Goal: Transaction & Acquisition: Purchase product/service

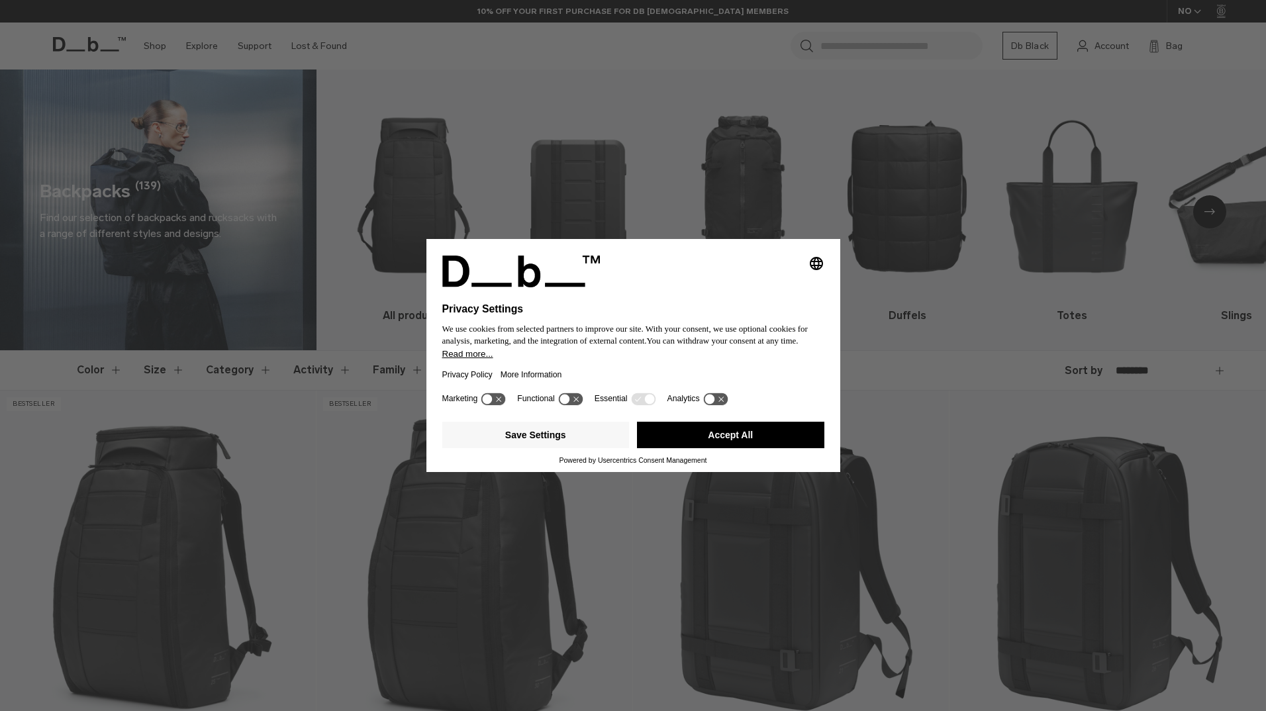
click at [687, 432] on button "Accept All" at bounding box center [730, 435] width 187 height 26
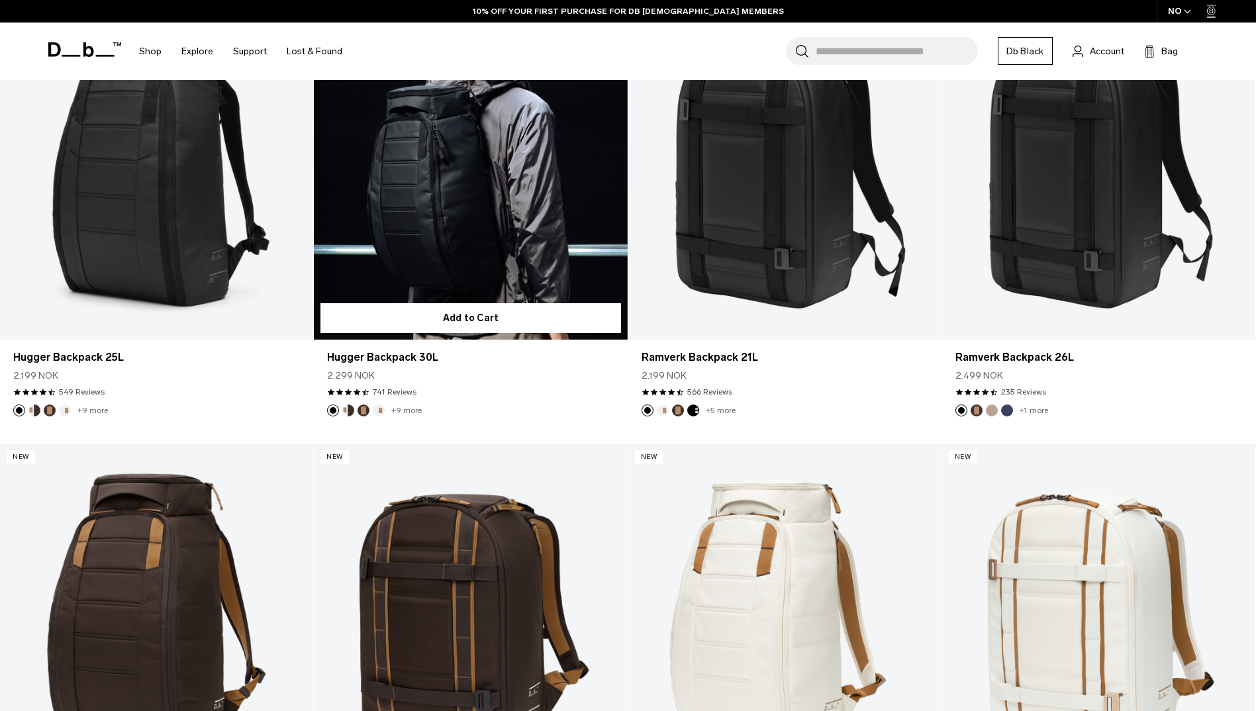
scroll to position [331, 0]
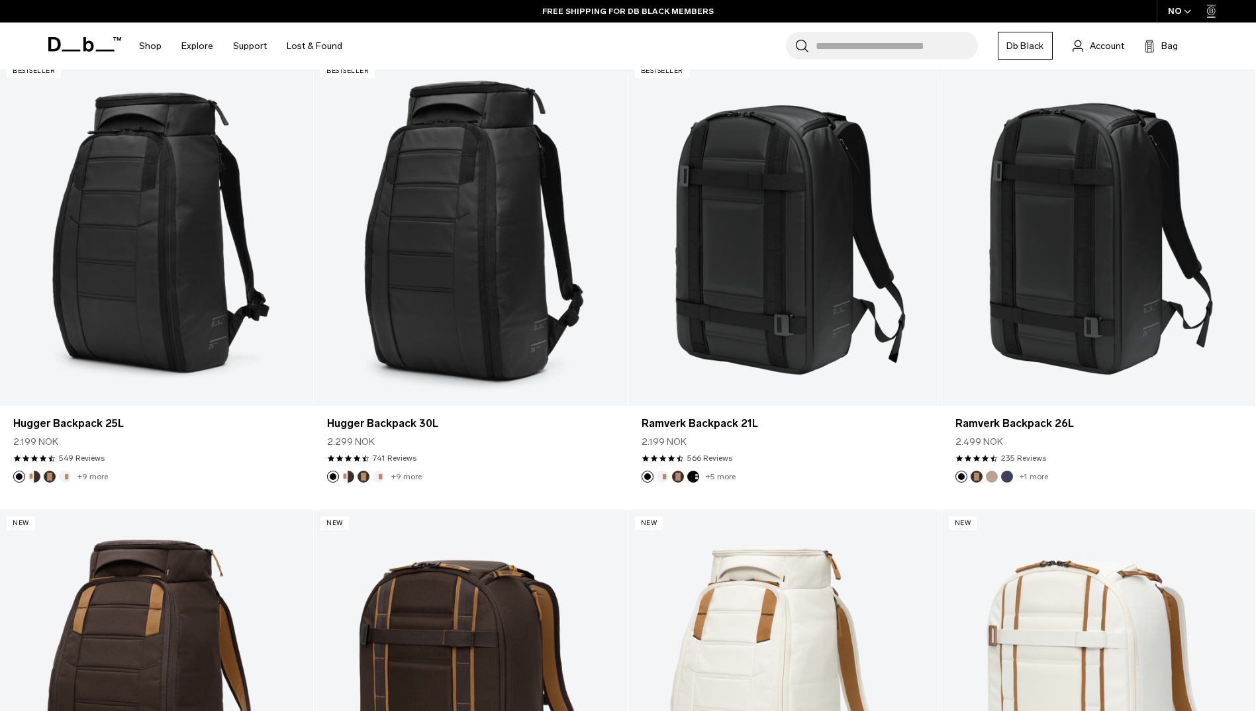
click at [885, 53] on input "Search for Bags, Luggage..." at bounding box center [897, 46] width 162 height 28
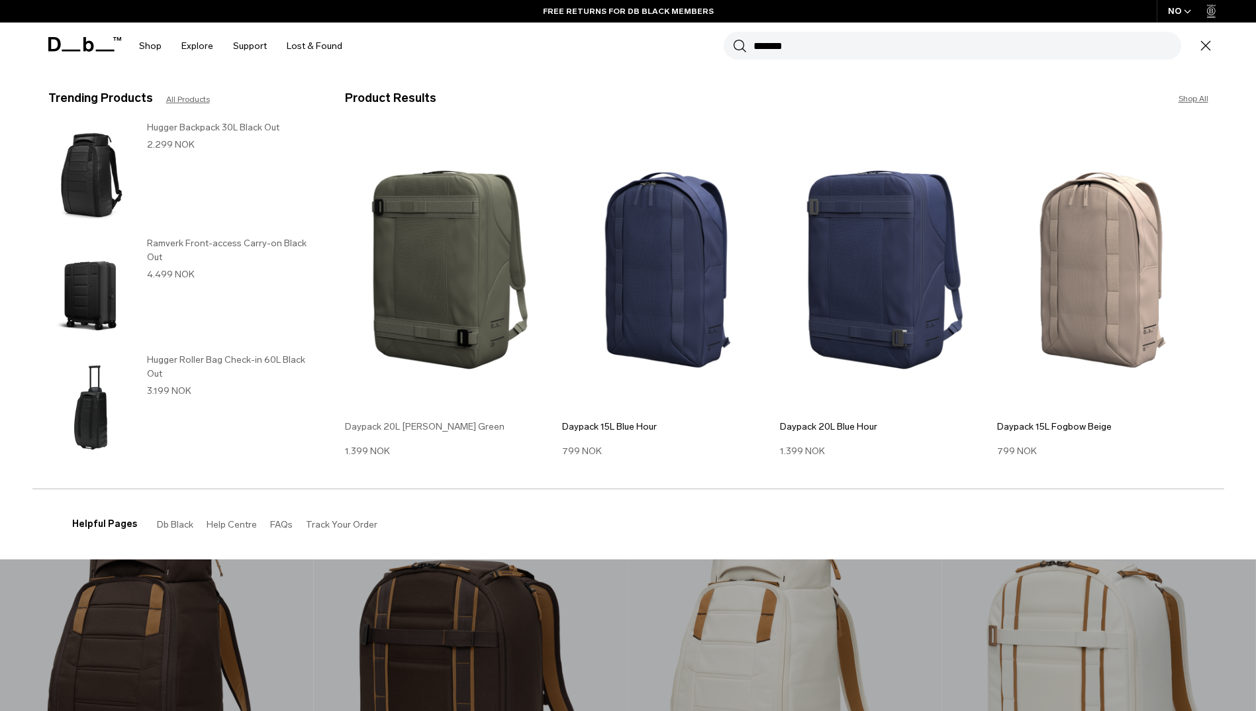
type input "*******"
click at [473, 236] on img at bounding box center [450, 270] width 211 height 284
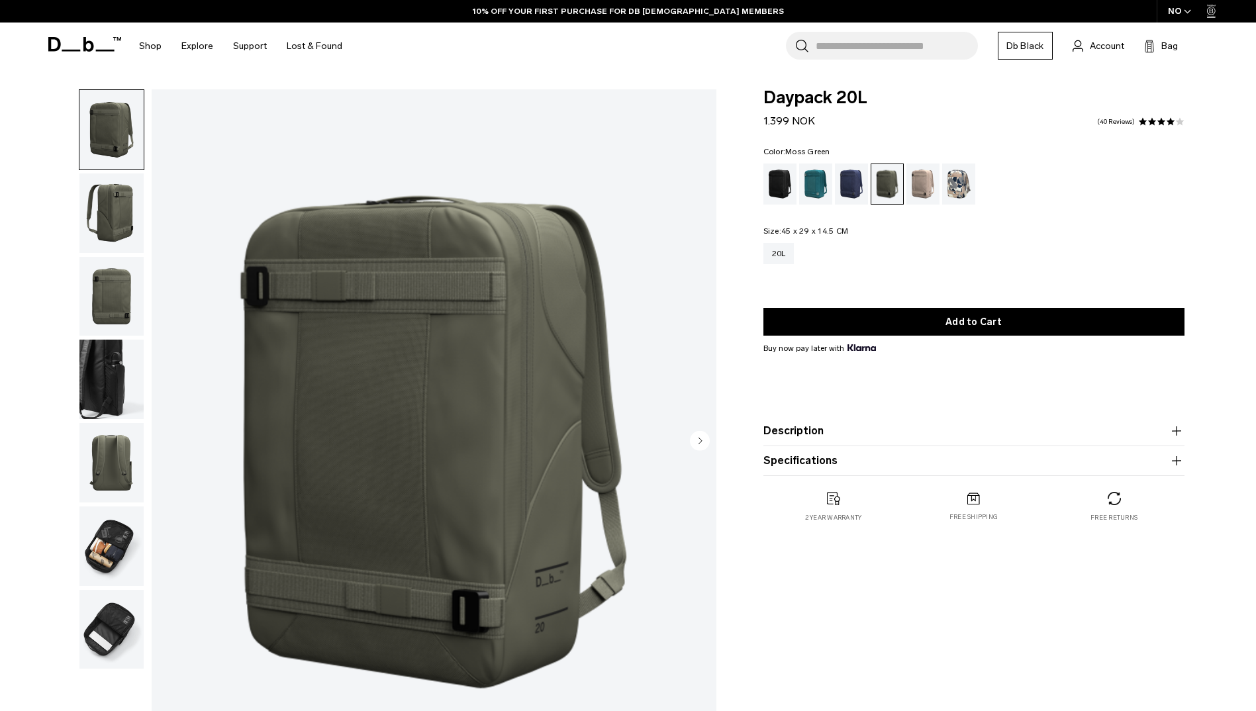
click at [128, 211] on img "button" at bounding box center [111, 213] width 64 height 79
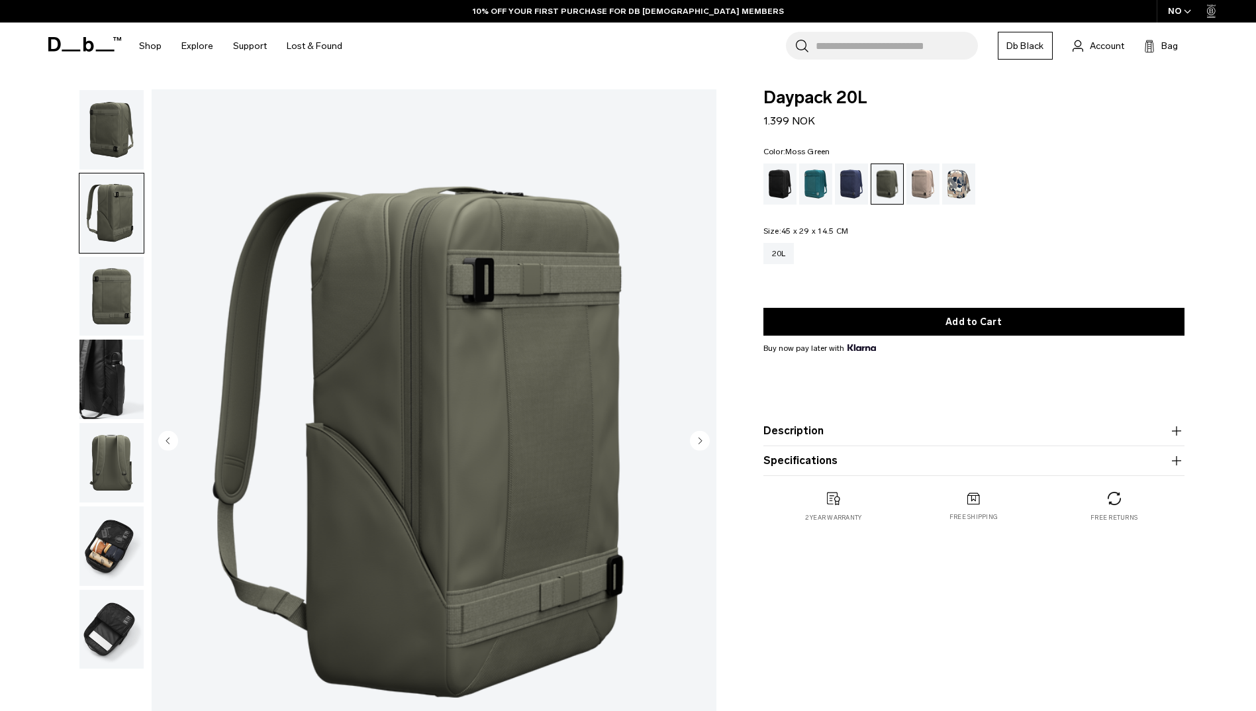
click at [111, 281] on img "button" at bounding box center [111, 296] width 64 height 79
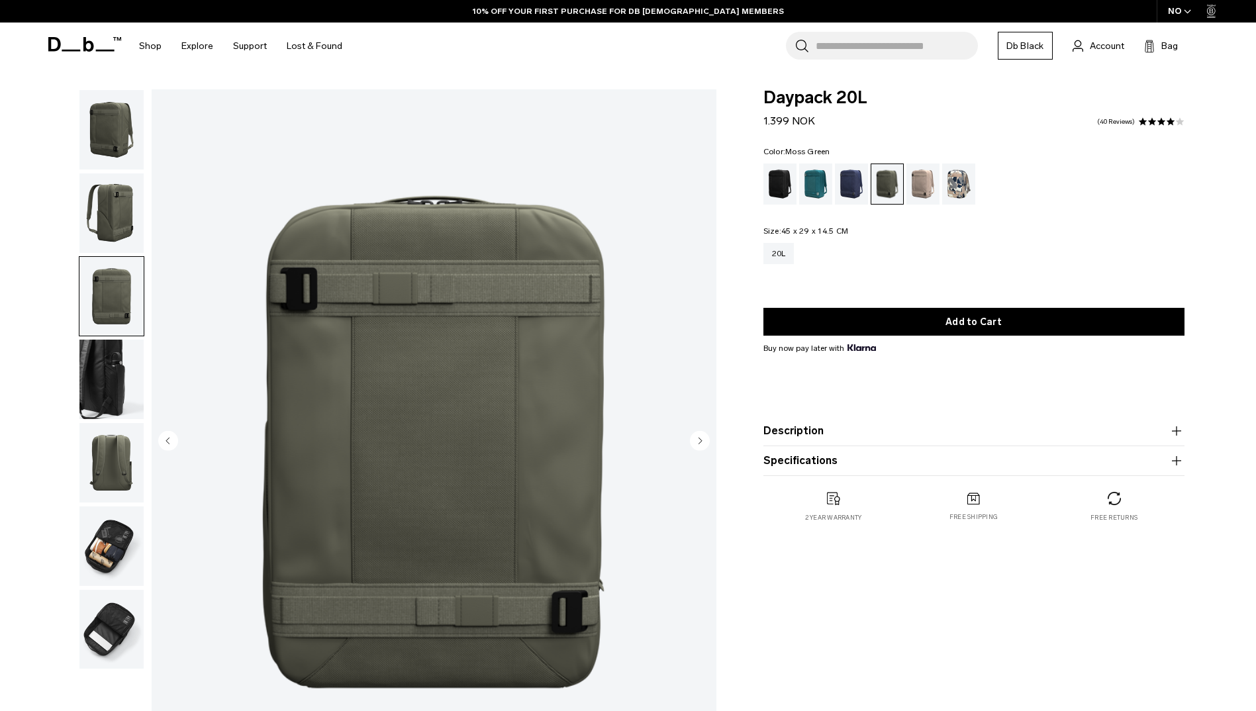
click at [93, 375] on img "button" at bounding box center [111, 379] width 64 height 79
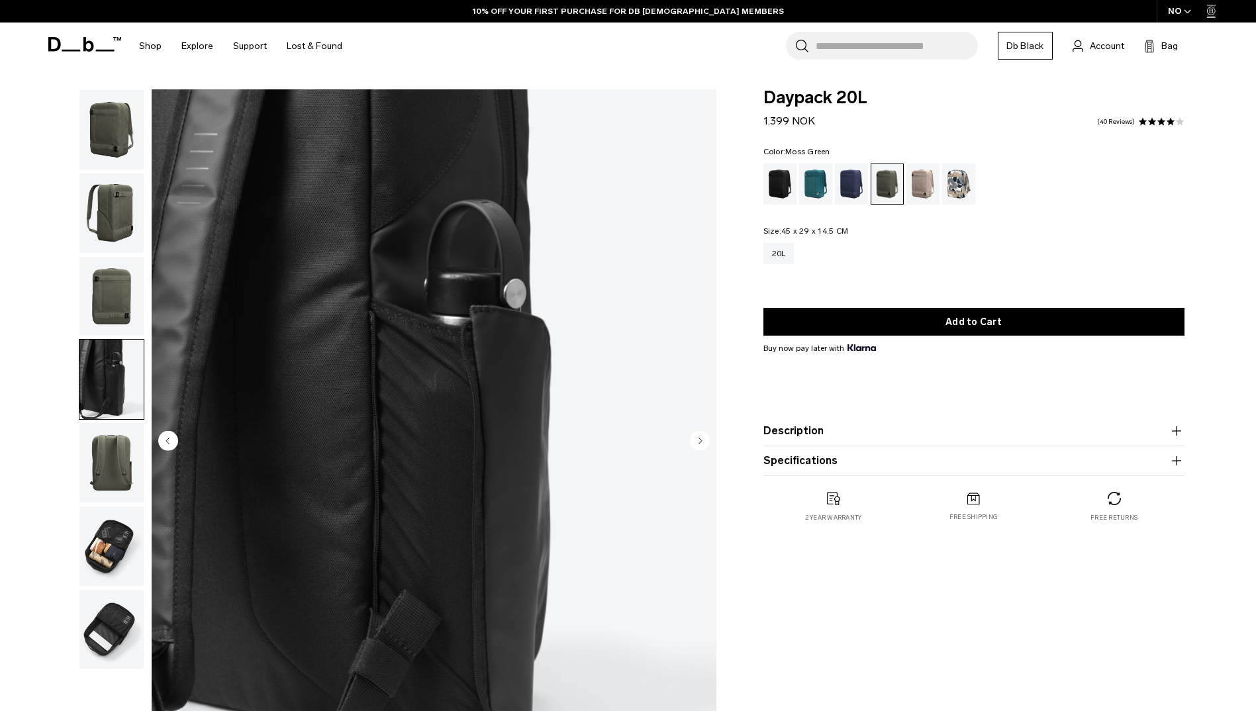
click at [105, 455] on img "button" at bounding box center [111, 462] width 64 height 79
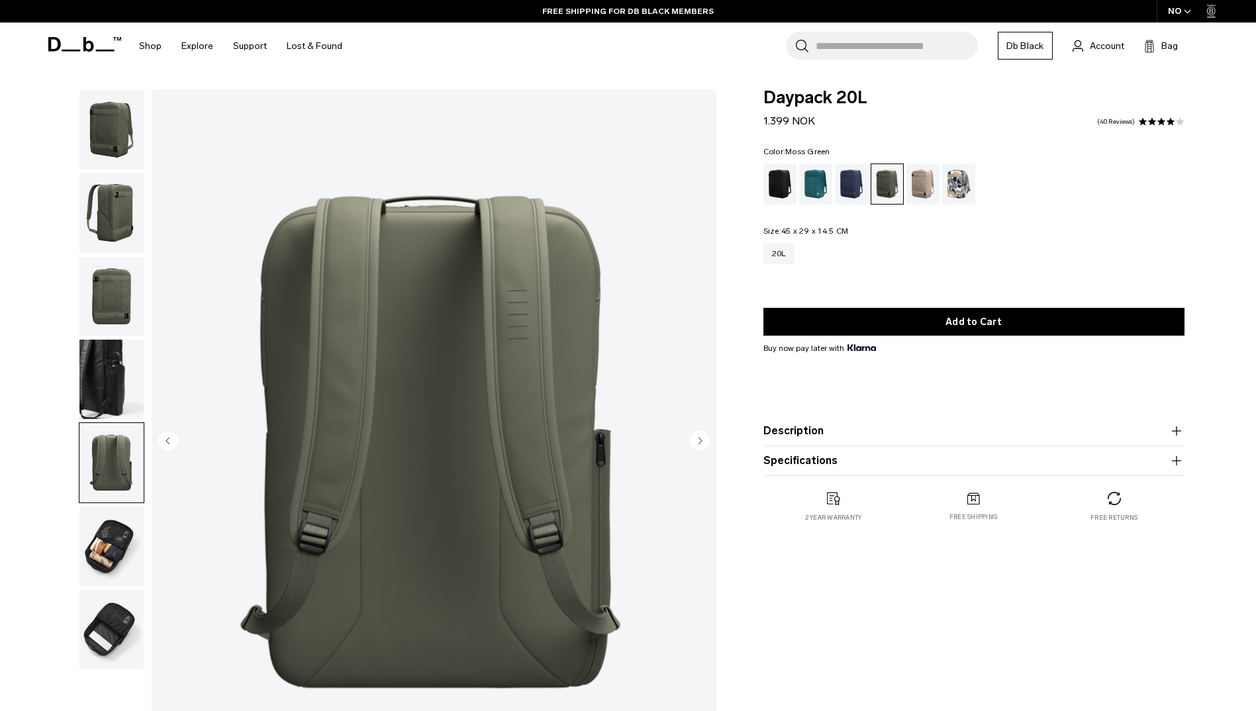
click at [100, 542] on img "button" at bounding box center [111, 546] width 64 height 79
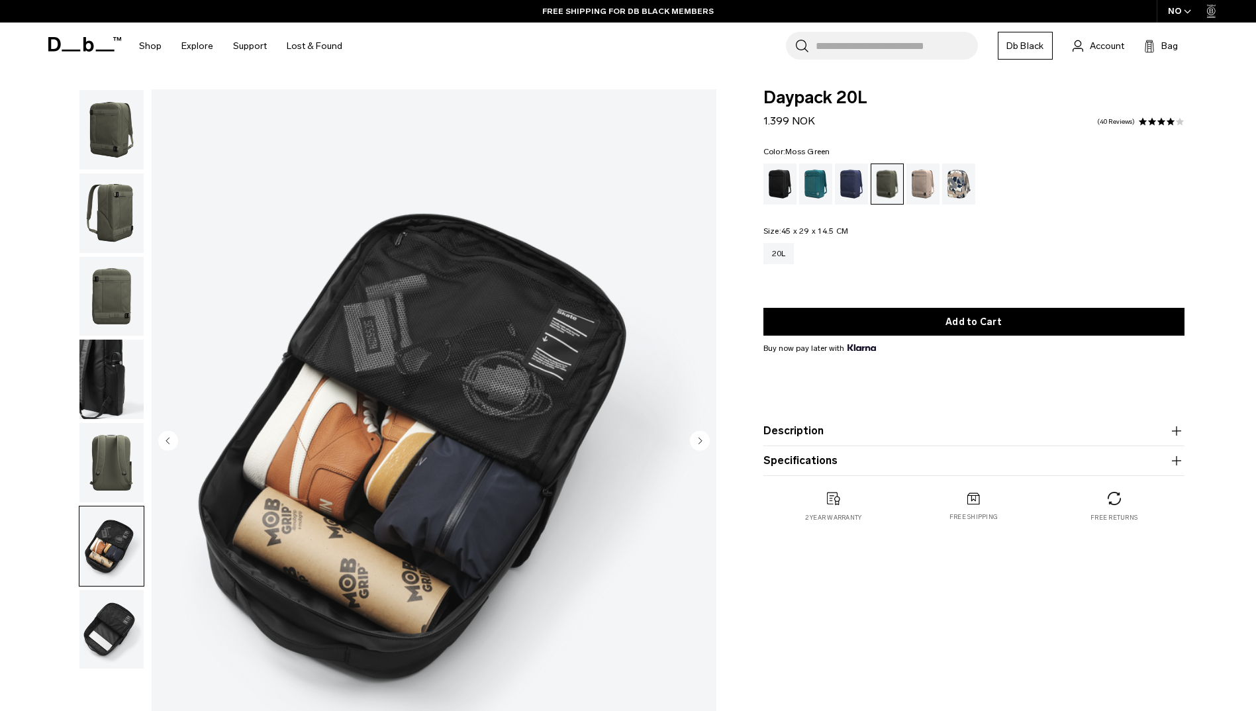
click at [108, 633] on img "button" at bounding box center [111, 629] width 64 height 79
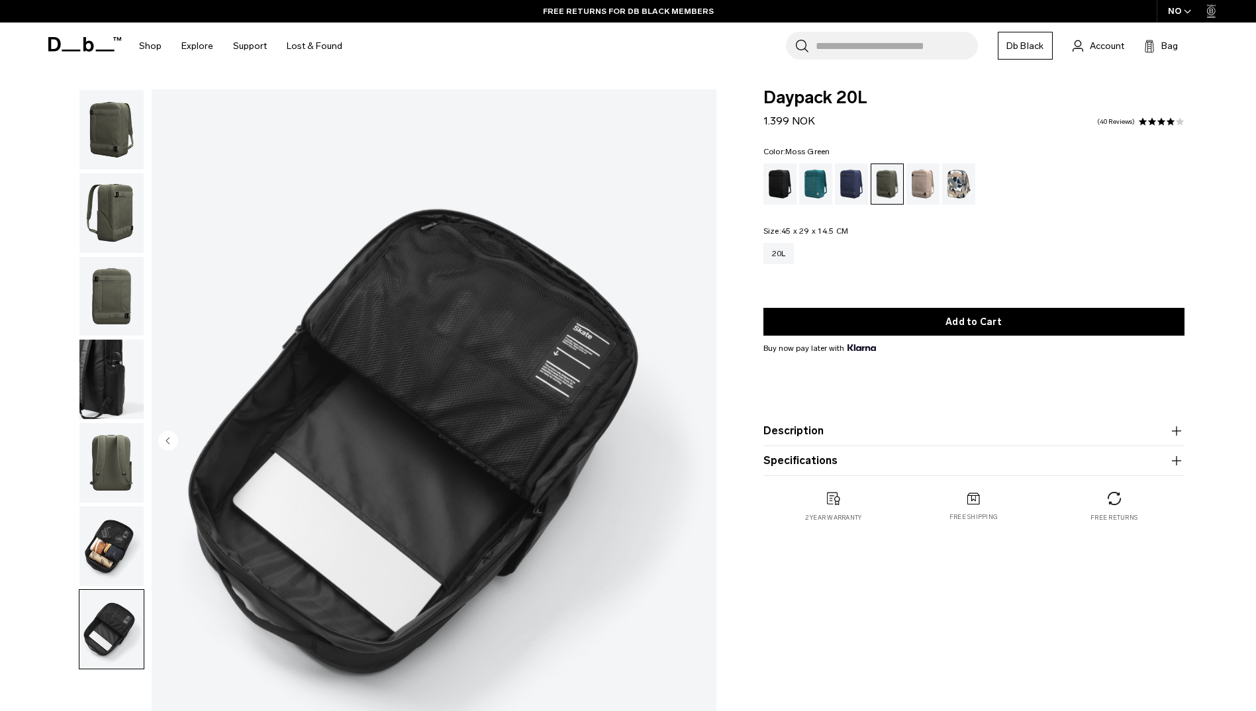
click at [114, 536] on img "button" at bounding box center [111, 546] width 64 height 79
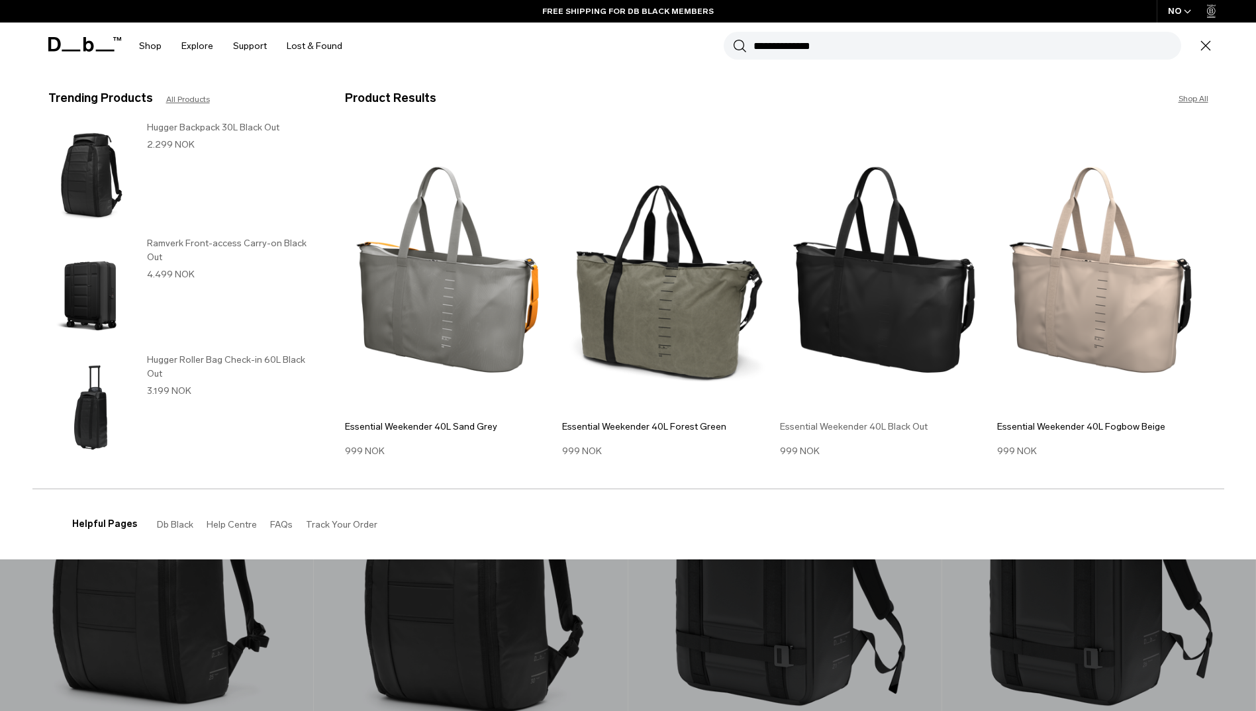
type input "**********"
click at [872, 316] on img at bounding box center [885, 270] width 211 height 284
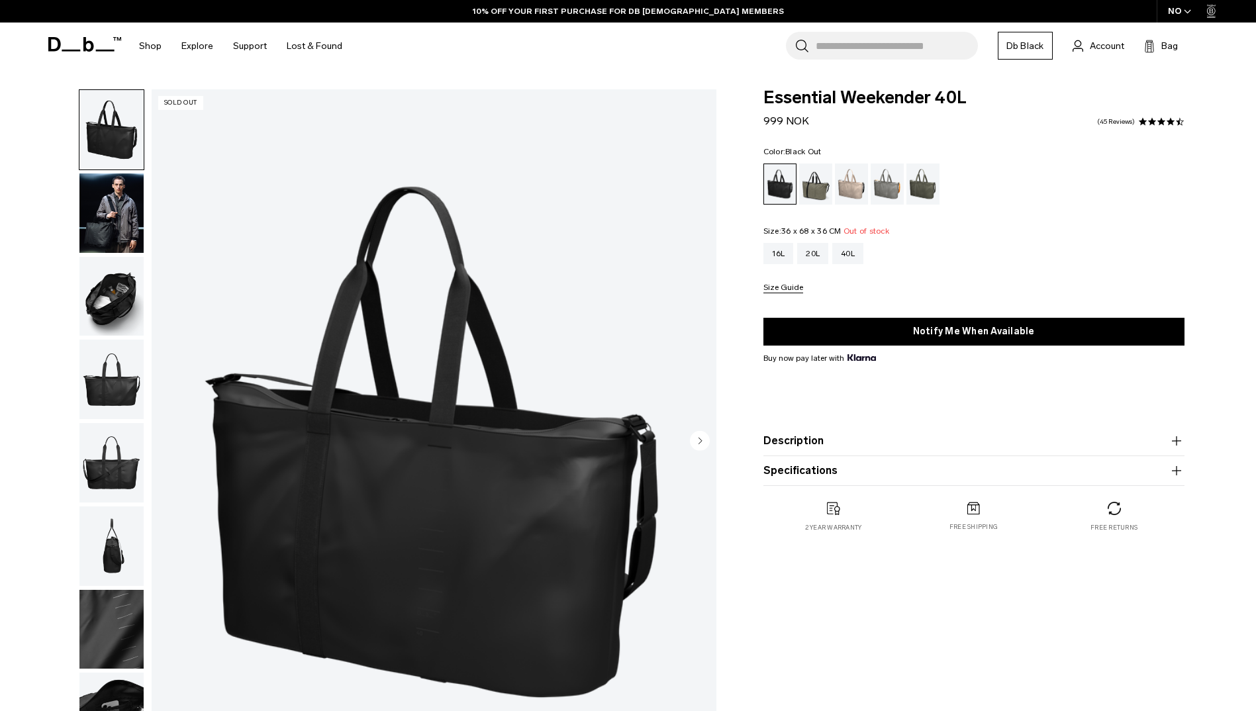
click at [89, 221] on img "button" at bounding box center [111, 213] width 64 height 79
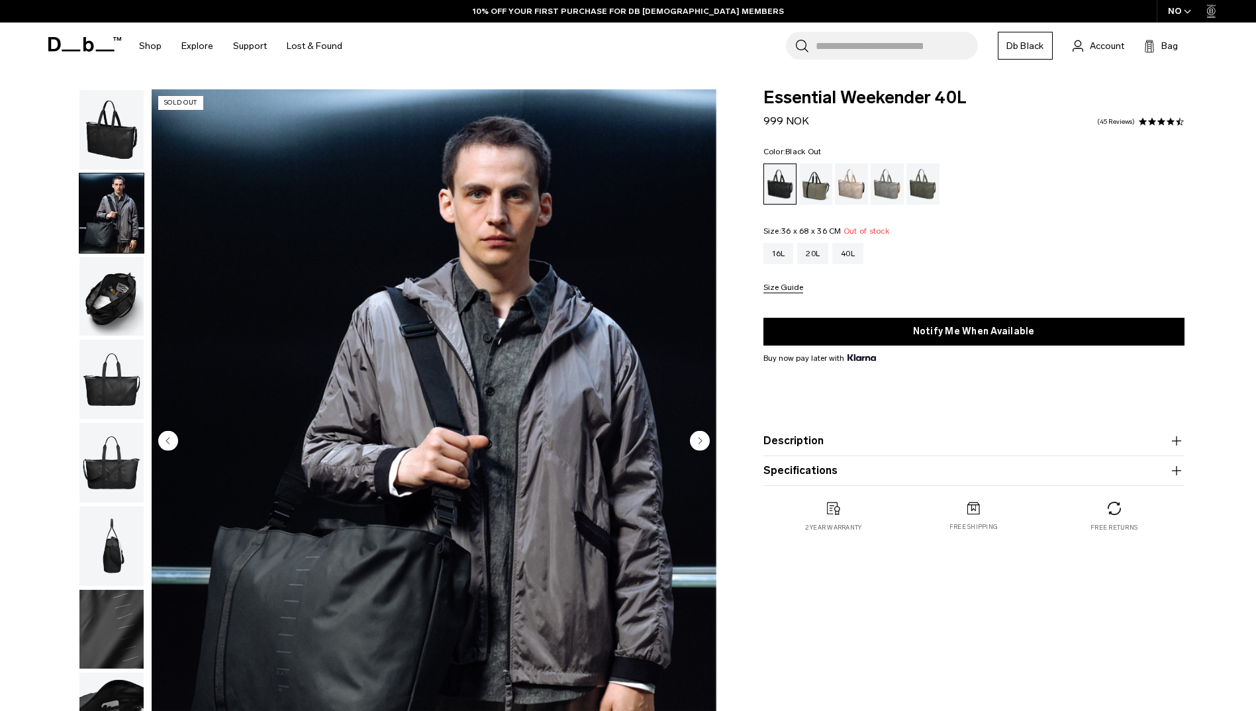
click at [109, 299] on img "button" at bounding box center [111, 296] width 64 height 79
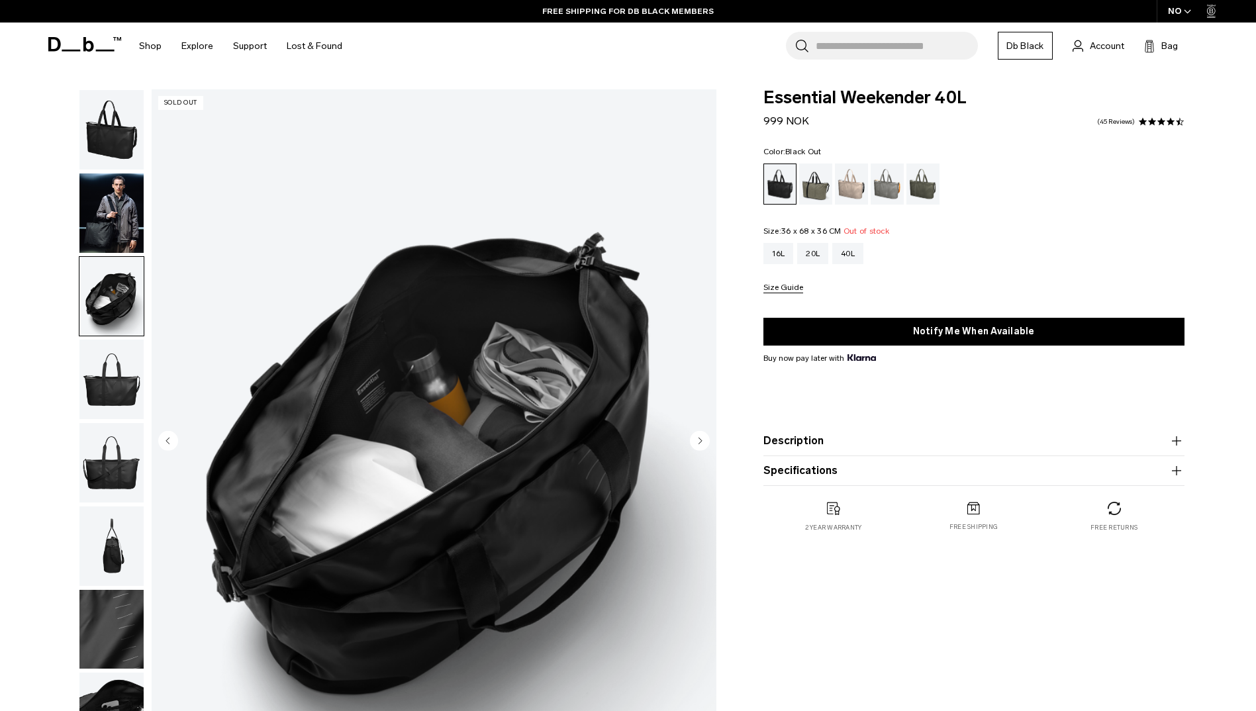
click at [116, 374] on img "button" at bounding box center [111, 379] width 64 height 79
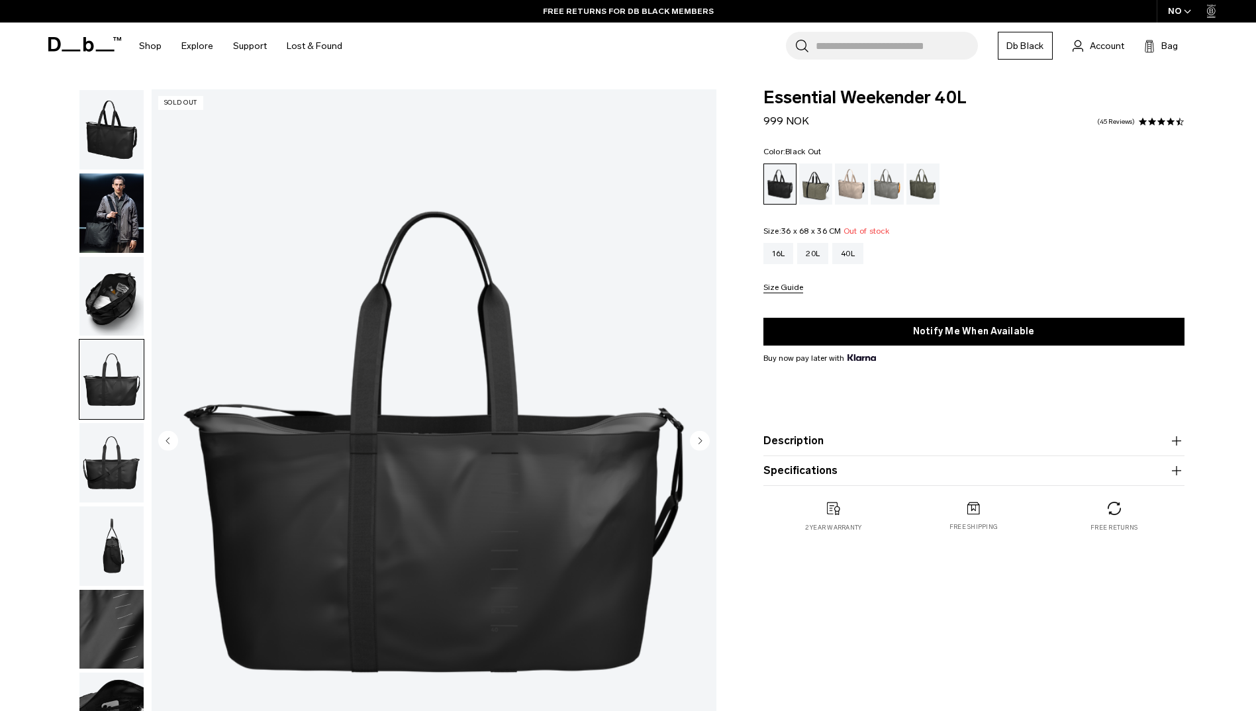
click at [104, 474] on img "button" at bounding box center [111, 462] width 64 height 79
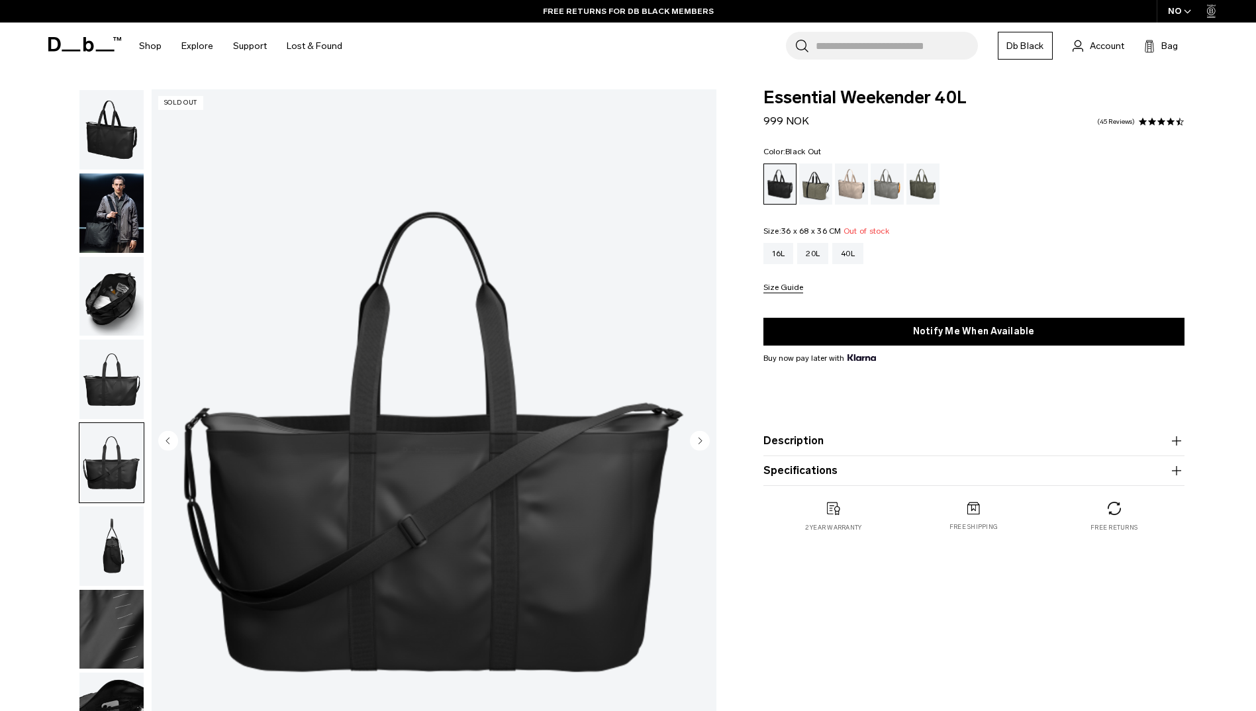
click at [101, 533] on img "button" at bounding box center [111, 546] width 64 height 79
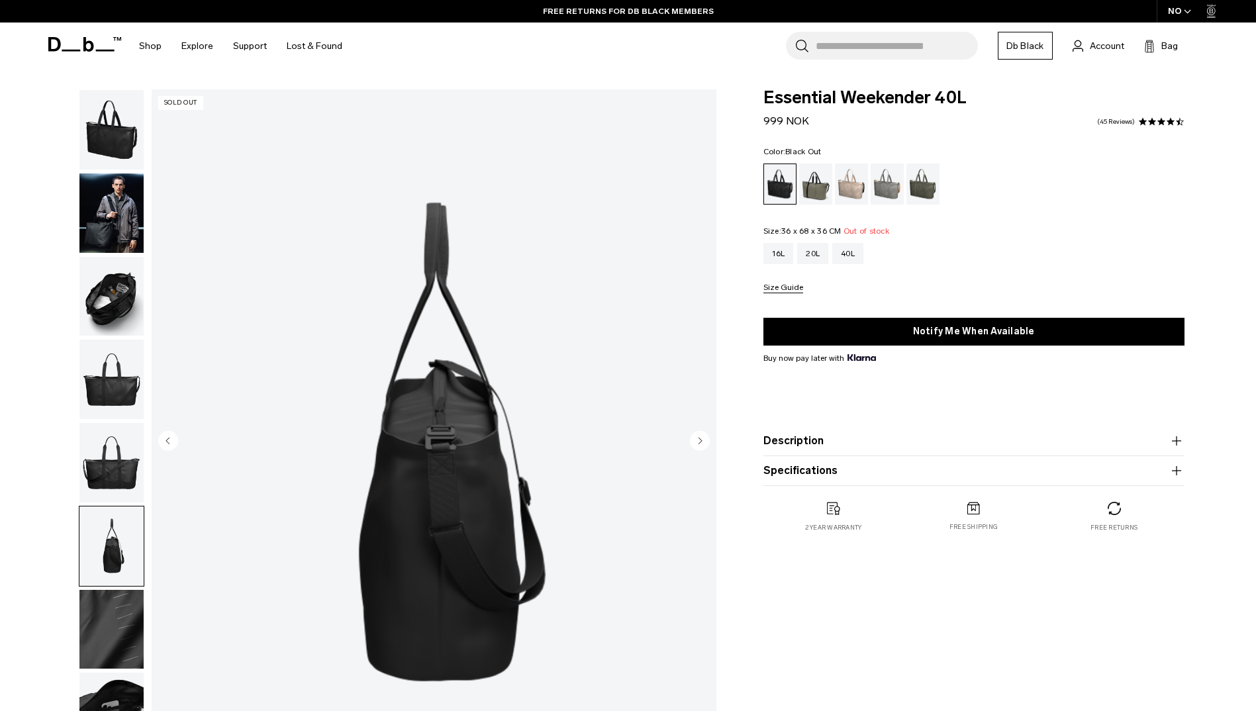
scroll to position [132, 0]
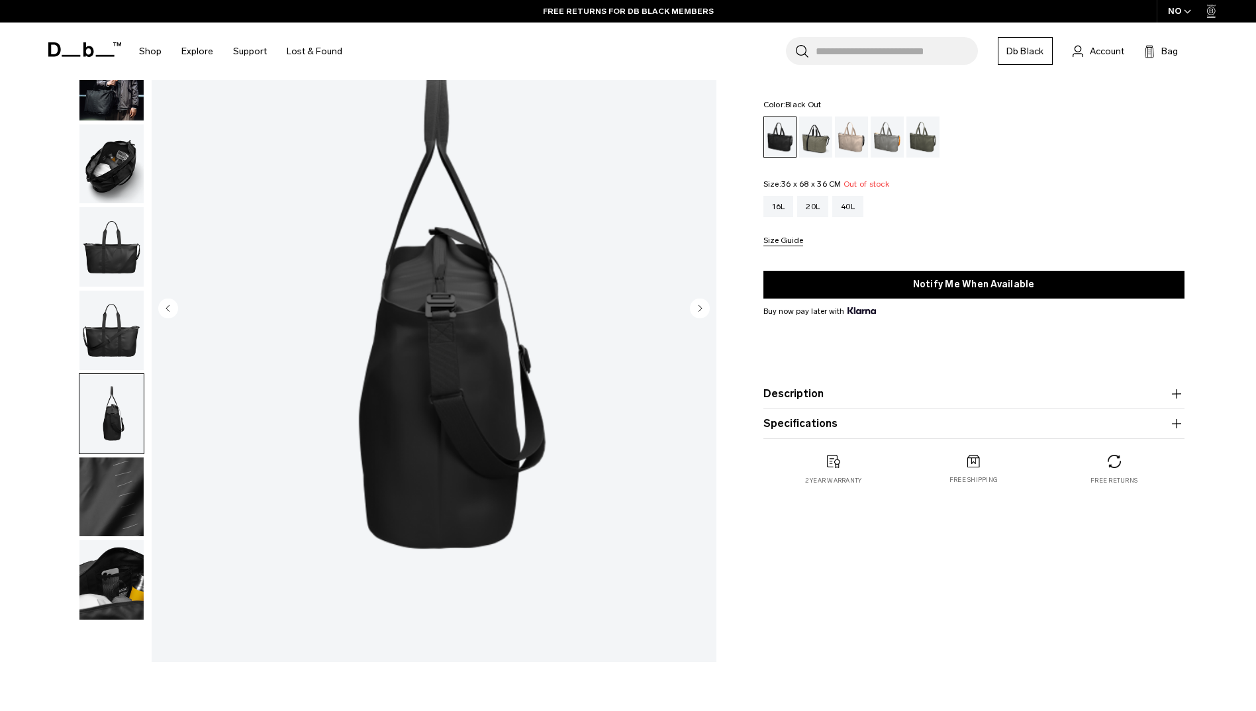
click at [113, 505] on img "button" at bounding box center [111, 497] width 64 height 79
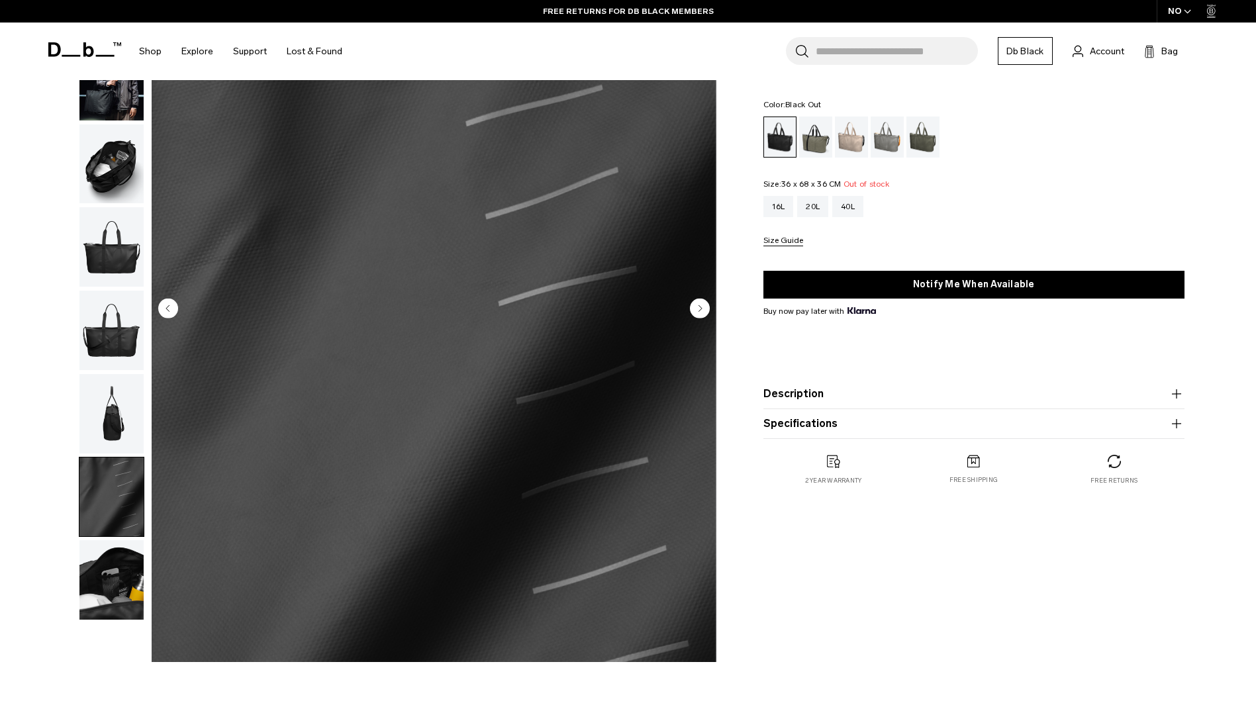
click at [121, 571] on img "button" at bounding box center [111, 579] width 64 height 79
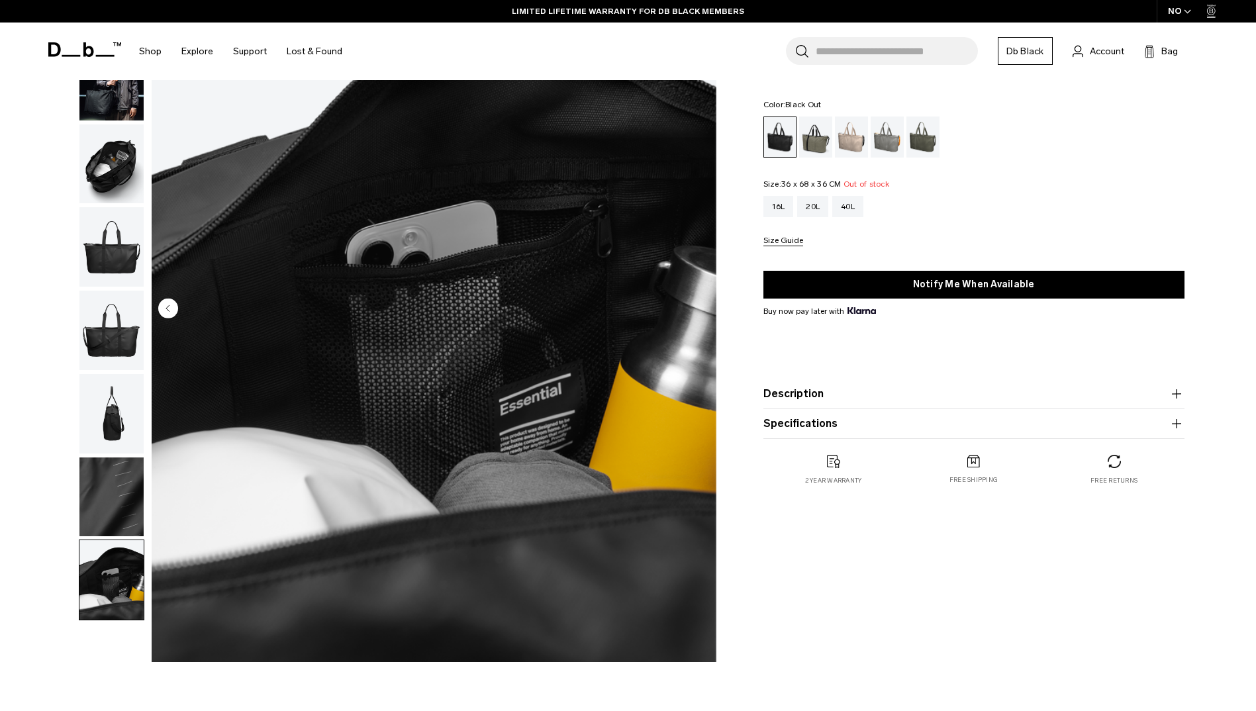
scroll to position [0, 0]
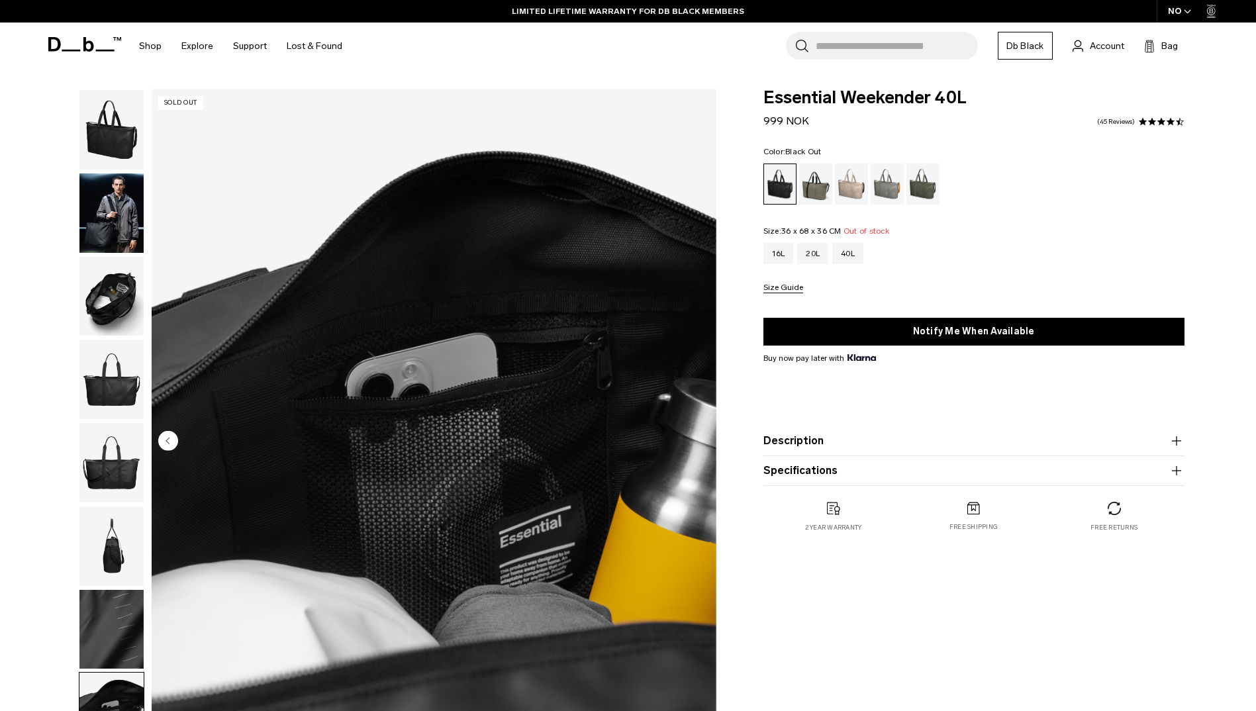
click at [109, 130] on img "button" at bounding box center [111, 129] width 64 height 79
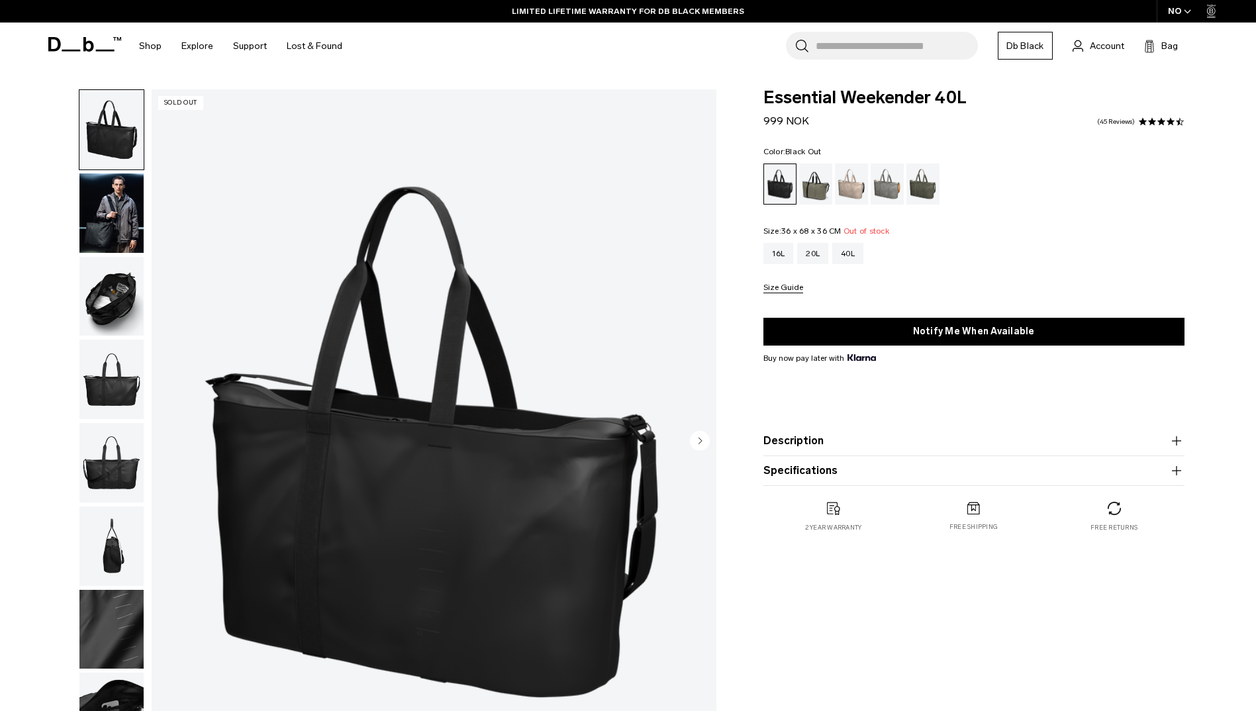
click at [117, 177] on img "button" at bounding box center [111, 213] width 64 height 79
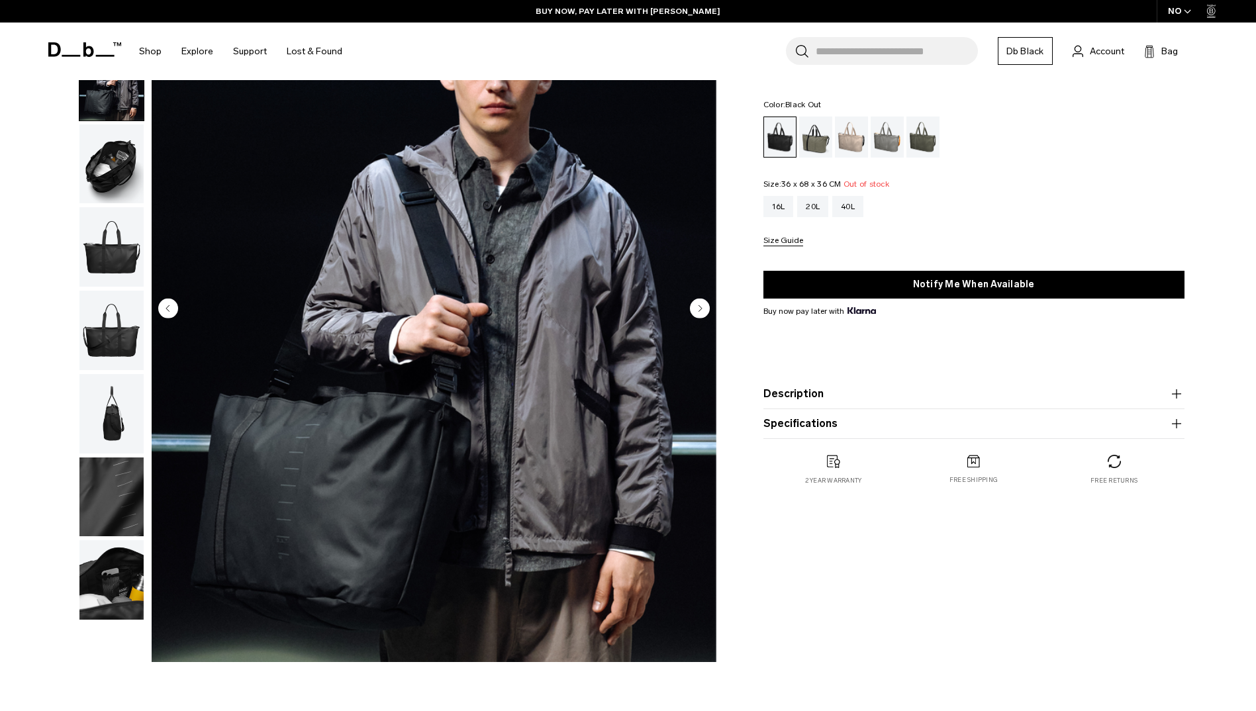
scroll to position [66, 0]
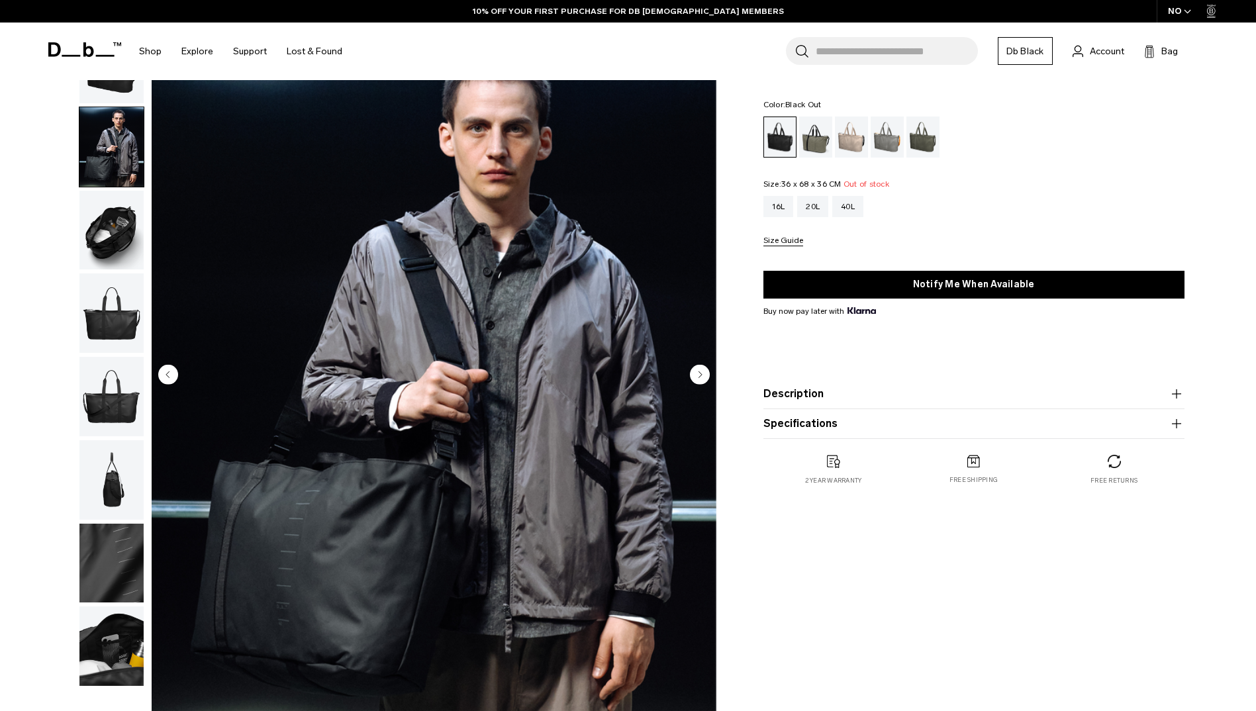
click at [103, 313] on img "button" at bounding box center [111, 312] width 64 height 79
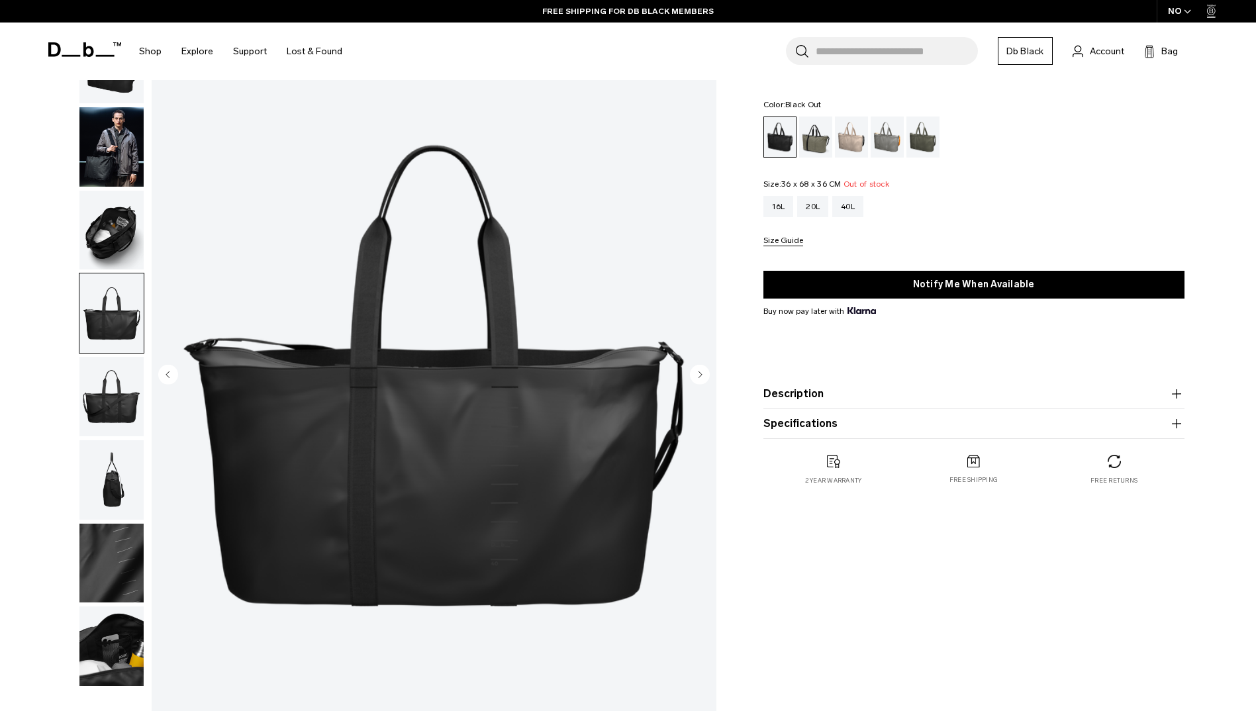
click at [115, 250] on img "button" at bounding box center [111, 230] width 64 height 79
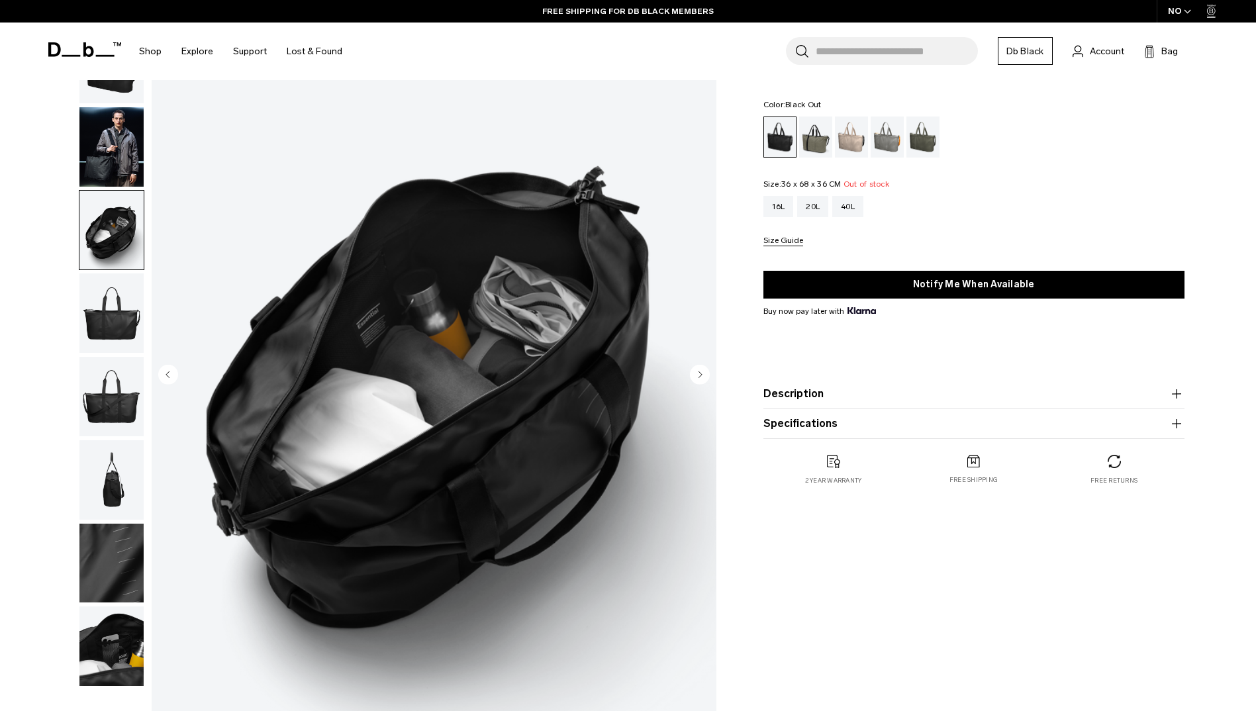
click at [128, 460] on img "button" at bounding box center [111, 479] width 64 height 79
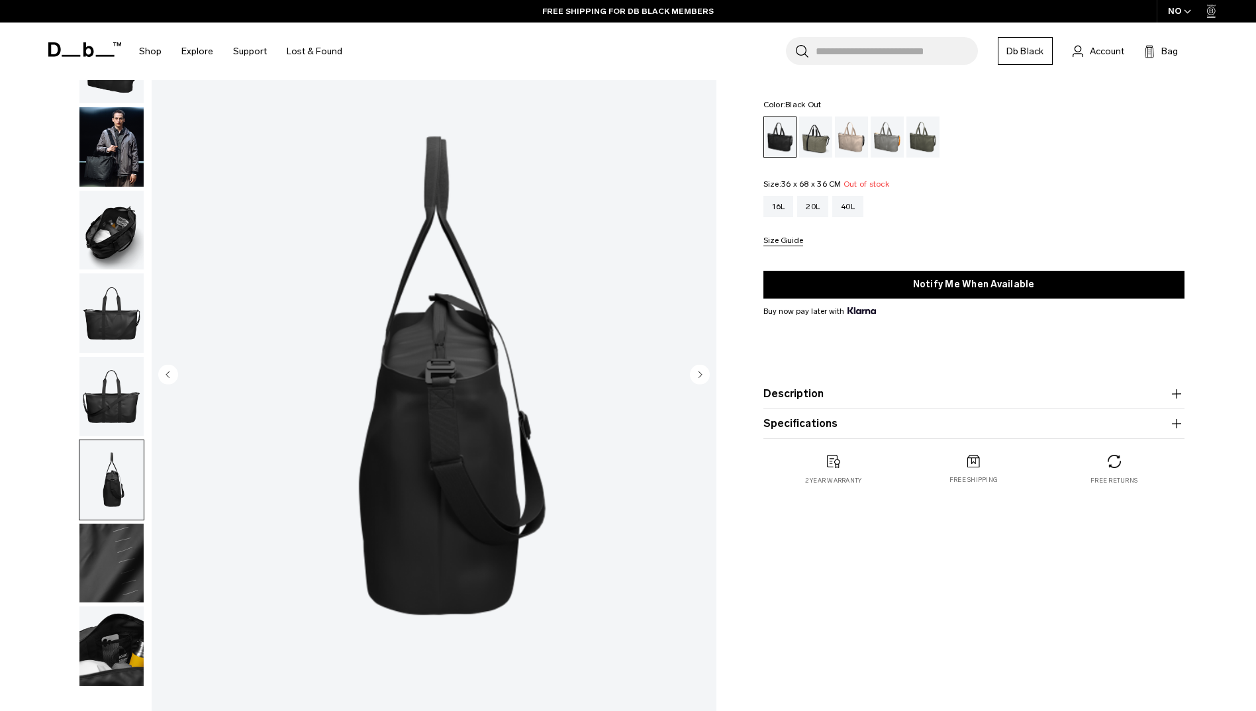
scroll to position [0, 0]
